Goal: Information Seeking & Learning: Learn about a topic

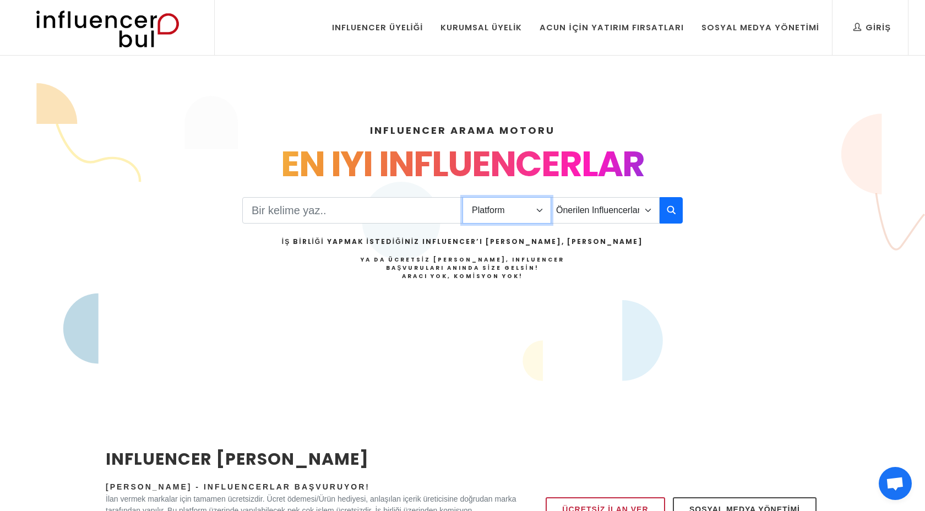
click at [503, 208] on select "Platform Instagram Facebook Youtube Tiktok Twitter Twitch" at bounding box center [506, 210] width 89 height 26
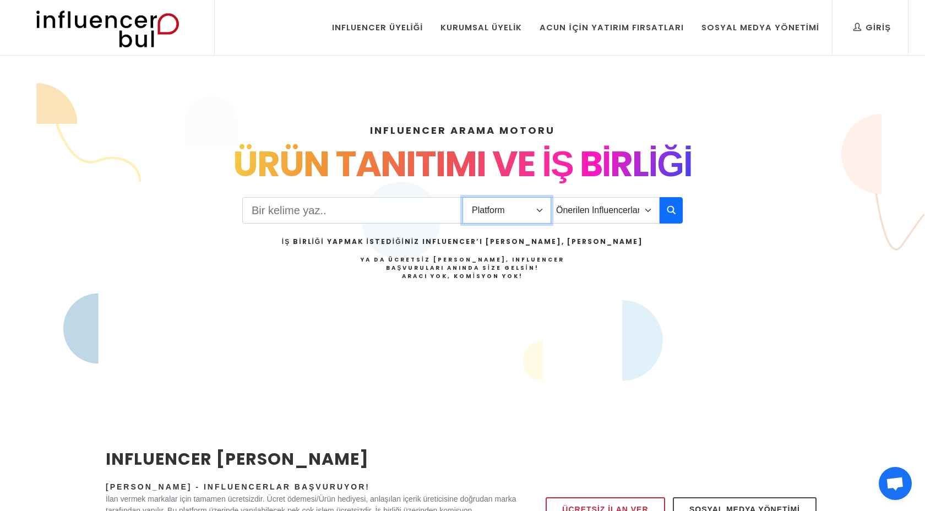
select select "1"
click at [462, 197] on select "Platform Instagram Facebook Youtube Tiktok Twitter Twitch" at bounding box center [506, 210] width 89 height 26
click at [390, 215] on input "Search" at bounding box center [352, 210] width 221 height 26
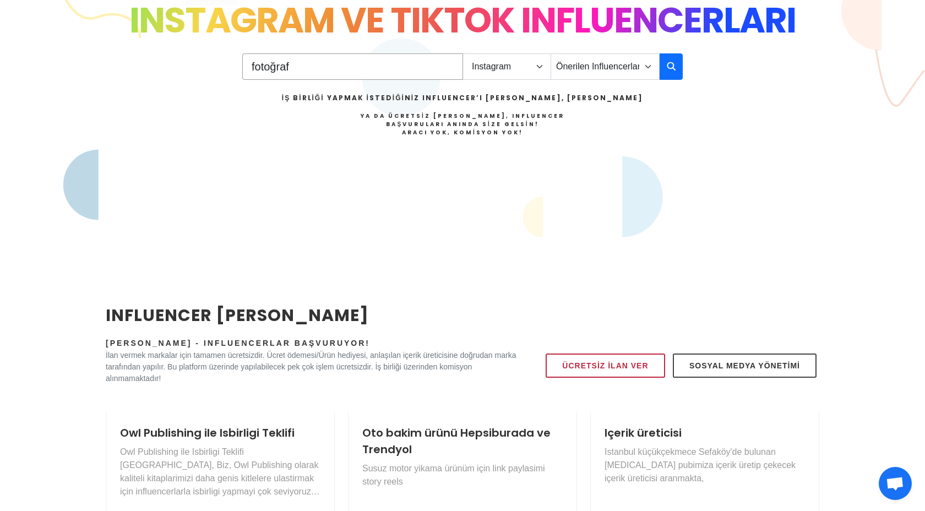
scroll to position [415, 0]
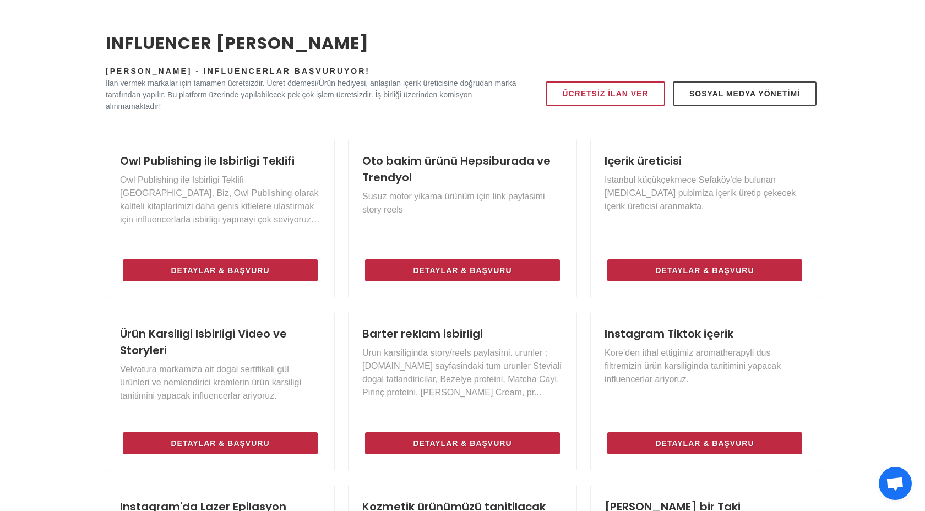
type input "fotoğraf"
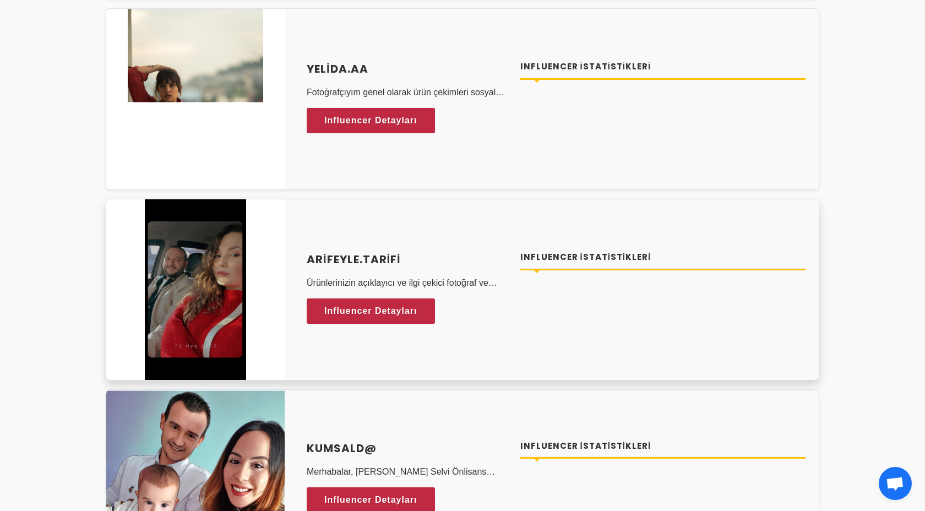
scroll to position [1158, 0]
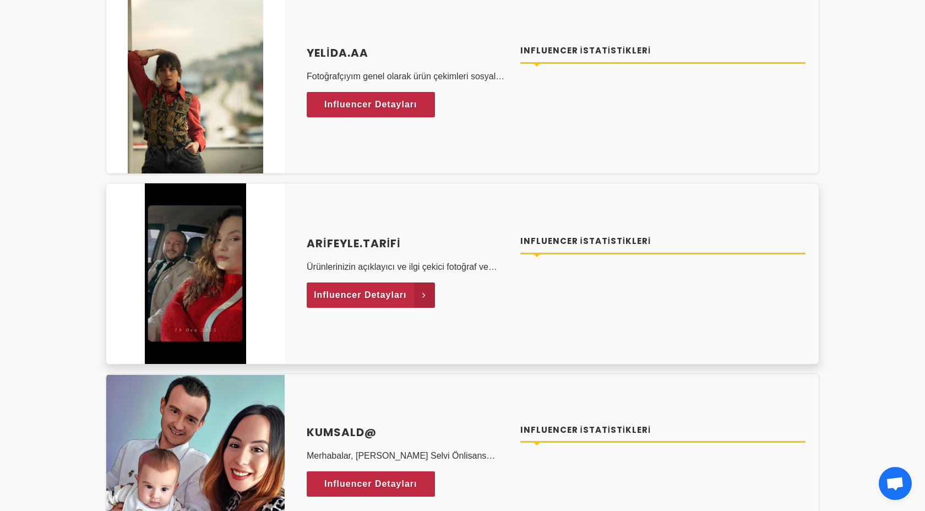
click at [378, 299] on span "Influencer Detayları" at bounding box center [360, 295] width 93 height 17
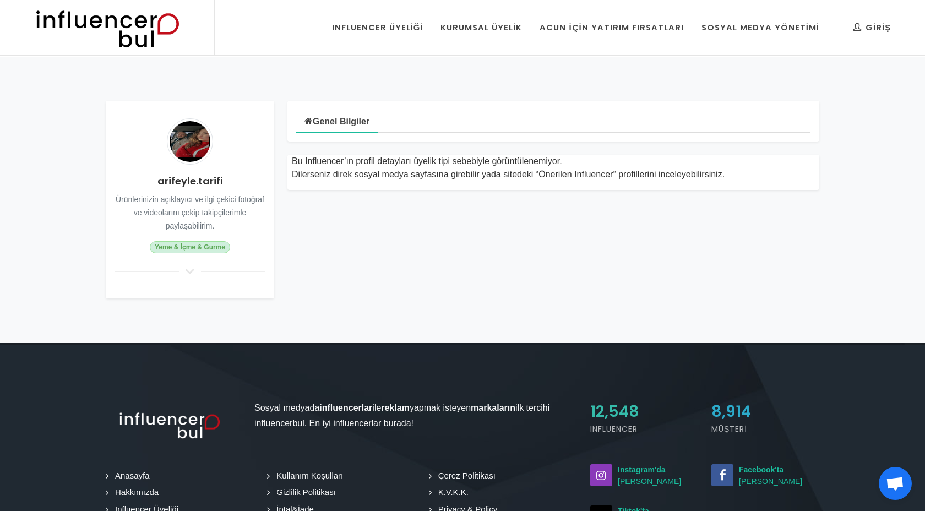
drag, startPoint x: 393, startPoint y: 162, endPoint x: 631, endPoint y: 152, distance: 237.9
click at [603, 154] on div "Bu Influencer’ın profil detayları üyelik tipi sebebiyle görüntülenemiyor. Diler…" at bounding box center [553, 165] width 545 height 48
drag, startPoint x: 632, startPoint y: 152, endPoint x: 466, endPoint y: 195, distance: 172.3
click at [628, 152] on div "Bu Influencer’ın profil detayları üyelik tipi sebebiyle görüntülenemiyor. Diler…" at bounding box center [553, 165] width 545 height 48
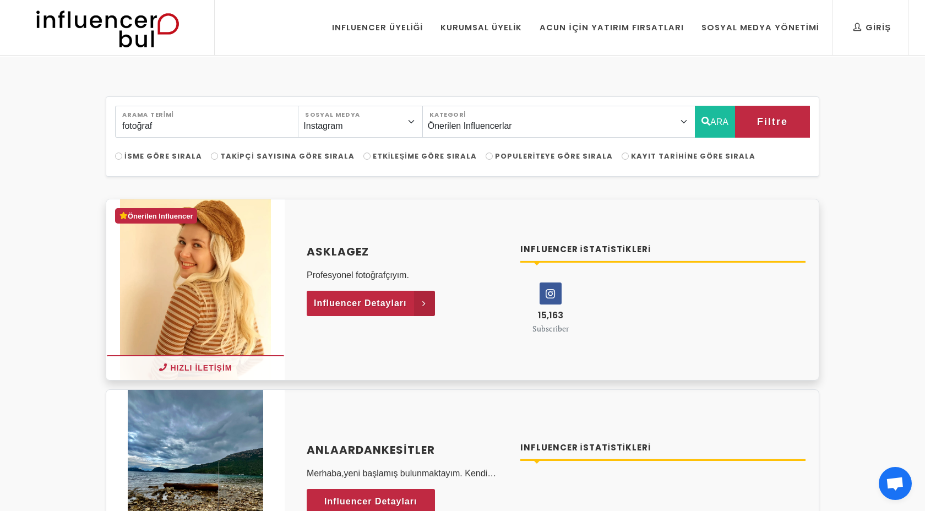
click at [358, 313] on link "Influencer Detayları" at bounding box center [371, 303] width 128 height 25
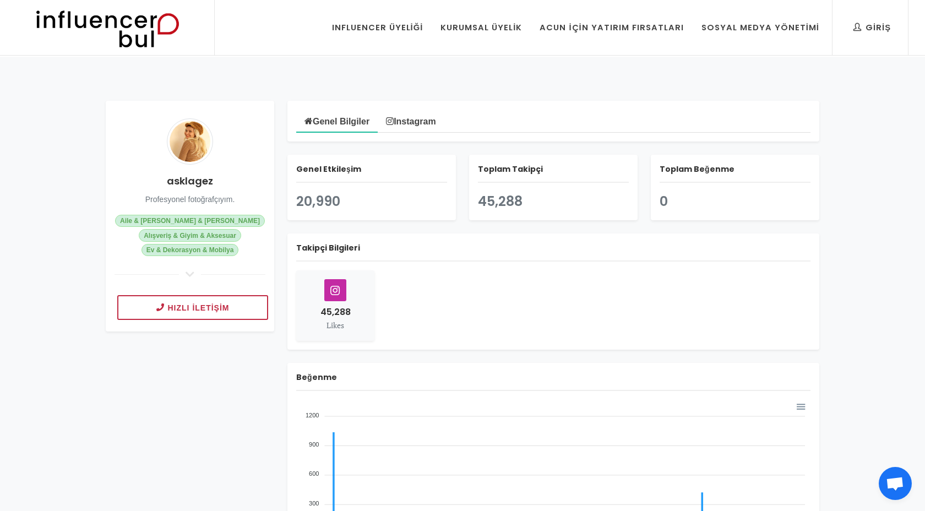
click at [413, 127] on link "Instagram" at bounding box center [411, 121] width 66 height 22
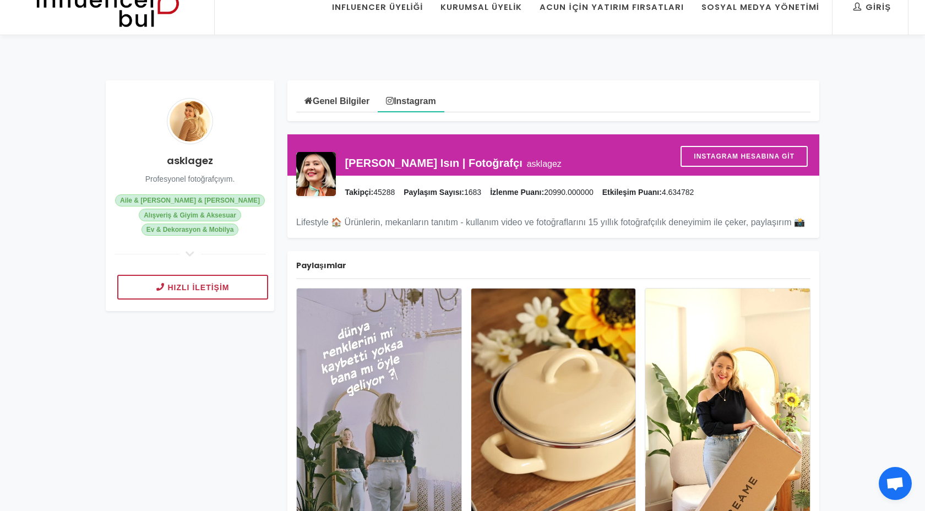
scroll to position [21, 0]
drag, startPoint x: 486, startPoint y: 185, endPoint x: 714, endPoint y: 188, distance: 227.3
click at [705, 188] on div "Takipçi: 45288 Paylaşım Sayısı: 1683 İzlenme Puanı: 20990.000000 Etkileşim Puan…" at bounding box center [577, 192] width 466 height 12
drag, startPoint x: 714, startPoint y: 188, endPoint x: 625, endPoint y: 230, distance: 98.2
click at [713, 188] on div "Takipçi: 45288 Paylaşım Sayısı: 1683 İzlenme Puanı: 20990.000000 Etkileşim Puan…" at bounding box center [577, 192] width 466 height 12
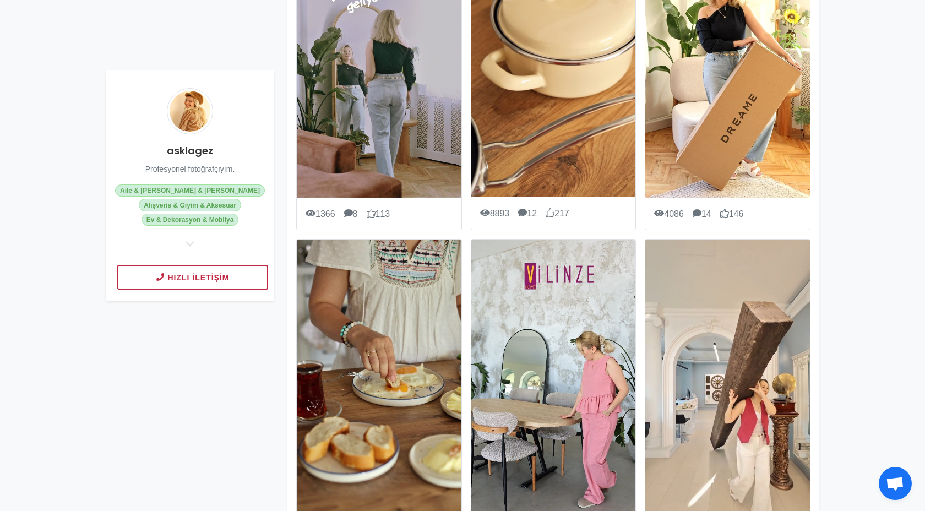
scroll to position [545, 0]
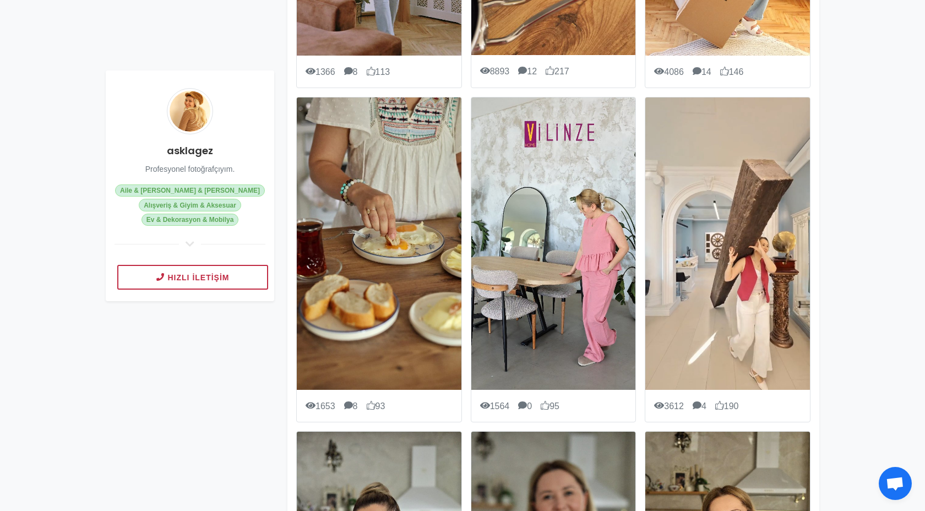
click at [553, 231] on img at bounding box center [553, 243] width 165 height 292
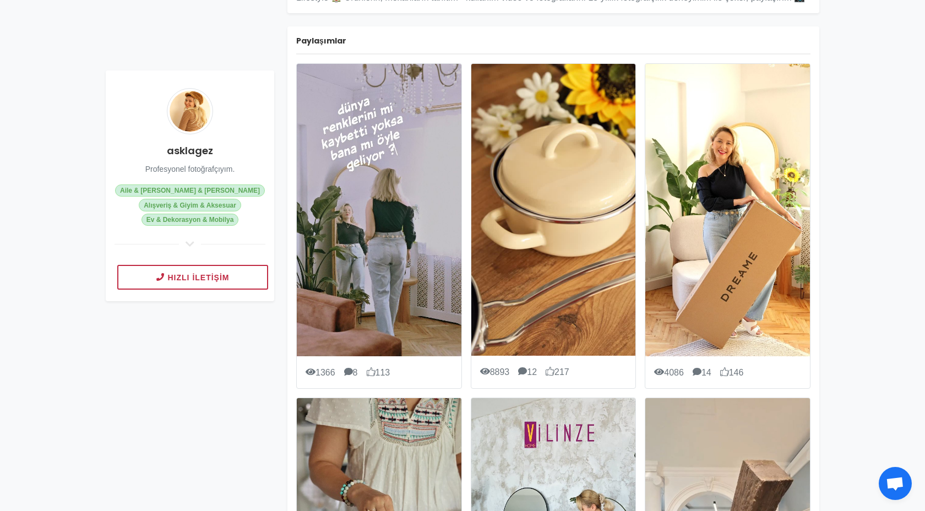
scroll to position [0, 0]
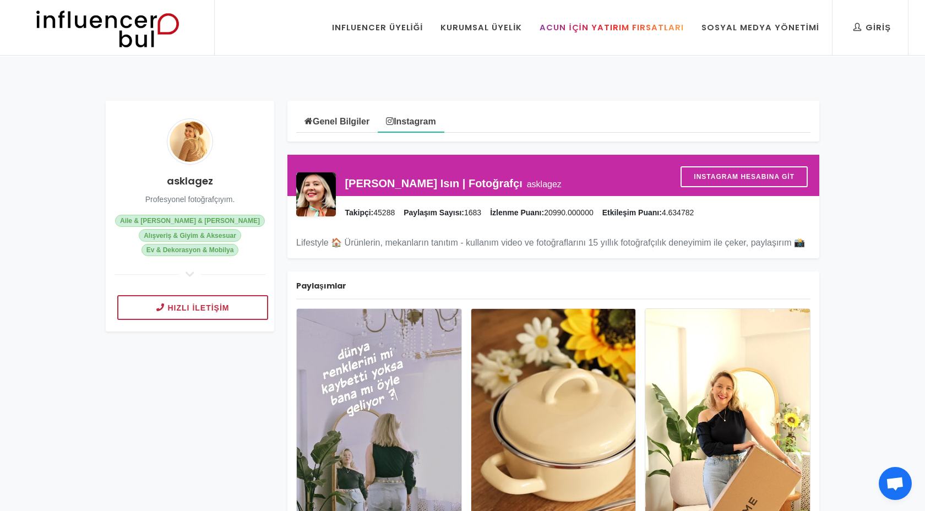
click at [619, 50] on link "Acun İçin Yatırım Fırsatları" at bounding box center [611, 27] width 160 height 55
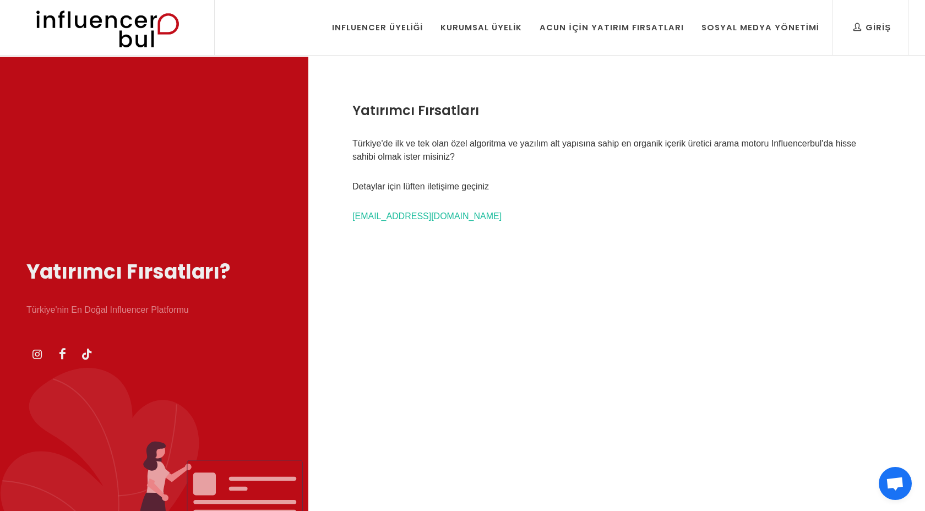
drag, startPoint x: 112, startPoint y: 18, endPoint x: 179, endPoint y: 21, distance: 67.2
click at [0, 0] on img at bounding box center [0, 0] width 0 height 0
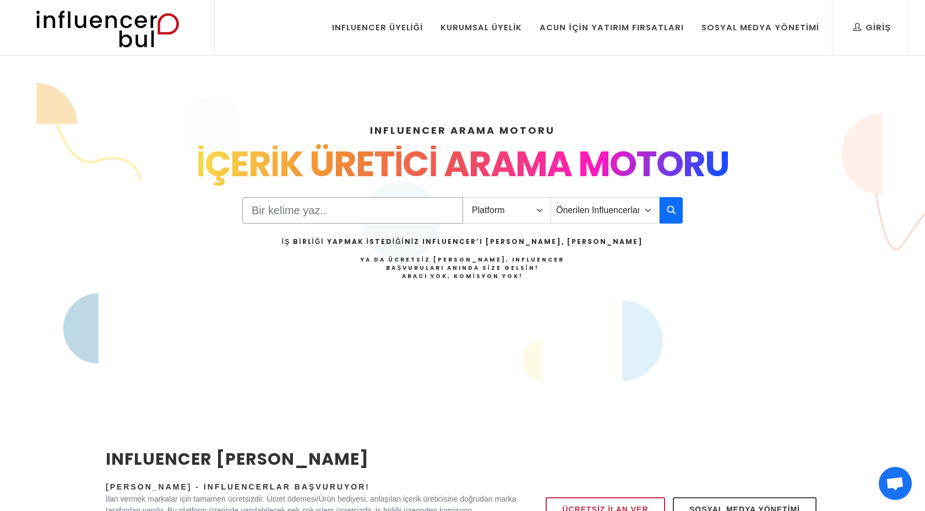
click at [377, 217] on input "Search" at bounding box center [352, 210] width 221 height 26
click at [484, 214] on select "Platform Instagram Facebook Youtube Tiktok Twitter Twitch" at bounding box center [506, 210] width 89 height 26
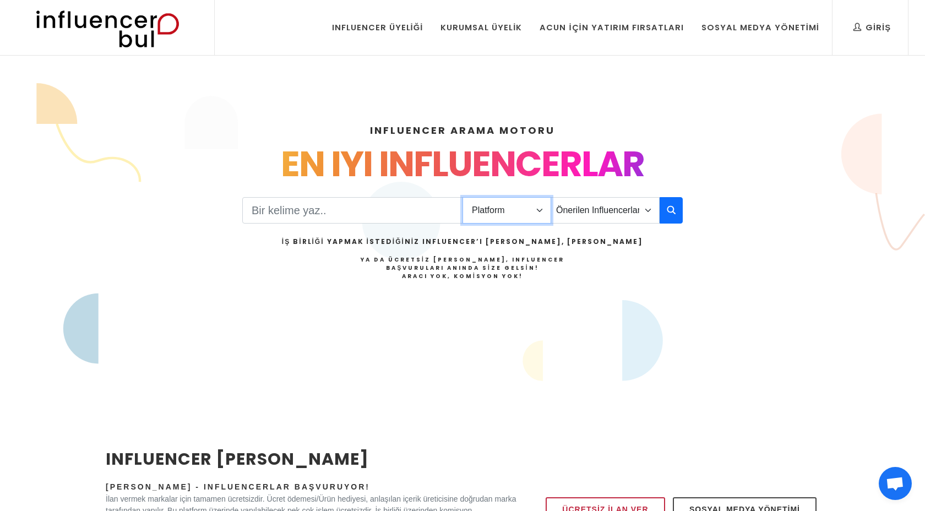
select select "1"
click at [462, 197] on select "Platform Instagram Facebook Youtube Tiktok Twitter Twitch" at bounding box center [506, 210] width 89 height 26
click at [628, 209] on select "Önerilen Influencerlar Aile & Çocuk & Ebeveyn Alışveriş & Giyim & Aksesuar Arab…" at bounding box center [604, 210] width 109 height 26
click at [683, 200] on div "INFLUENCER ARAMA MOTORU INSTAGRAM VE TIKTOK INFLUENCERLARI SOSYAL MEDYA FENOMEN…" at bounding box center [462, 237] width 726 height 282
click at [676, 208] on button "button" at bounding box center [670, 210] width 23 height 26
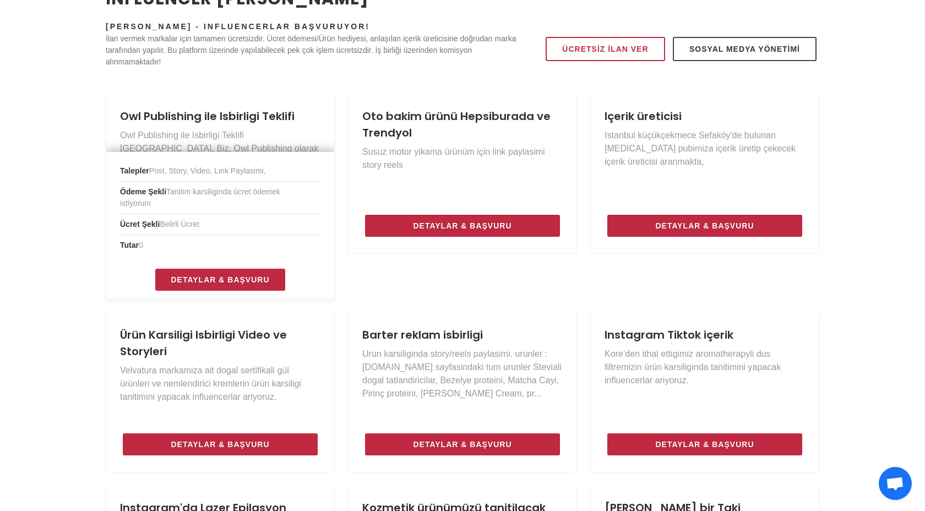
scroll to position [456, 0]
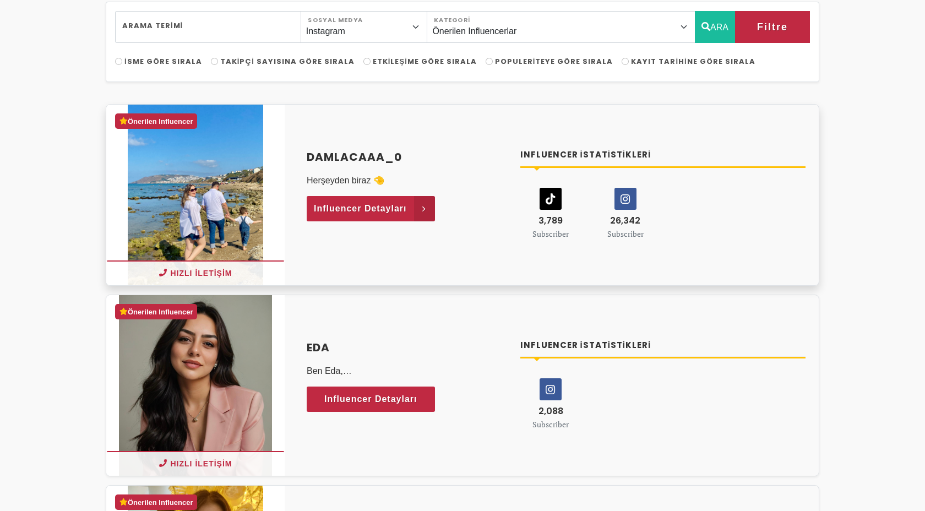
click at [375, 214] on span "Influencer Detayları" at bounding box center [360, 208] width 93 height 17
